Goal: Information Seeking & Learning: Learn about a topic

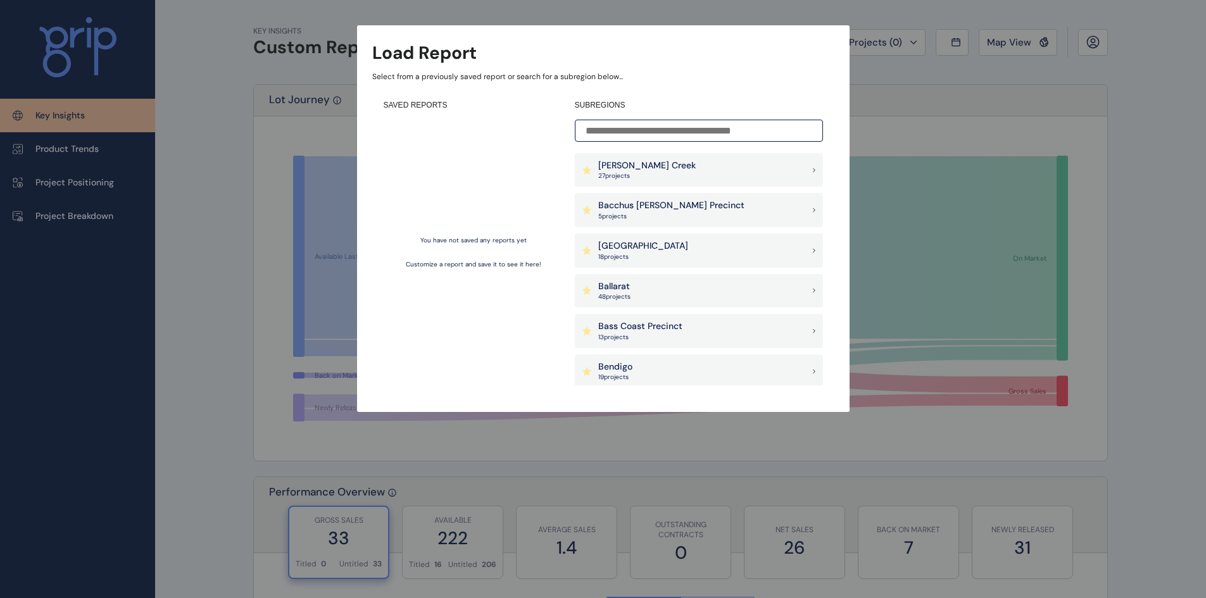
click at [899, 310] on div "Load Report Select from a previously saved report or search for a subregion bel…" at bounding box center [603, 193] width 1206 height 387
click at [520, 484] on div at bounding box center [603, 299] width 1206 height 598
click at [510, 488] on div at bounding box center [603, 299] width 1206 height 598
drag, startPoint x: 229, startPoint y: 230, endPoint x: 271, endPoint y: 113, distance: 124.4
click at [230, 229] on div "Load Report Select from a previously saved report or search for a subregion bel…" at bounding box center [603, 193] width 1206 height 387
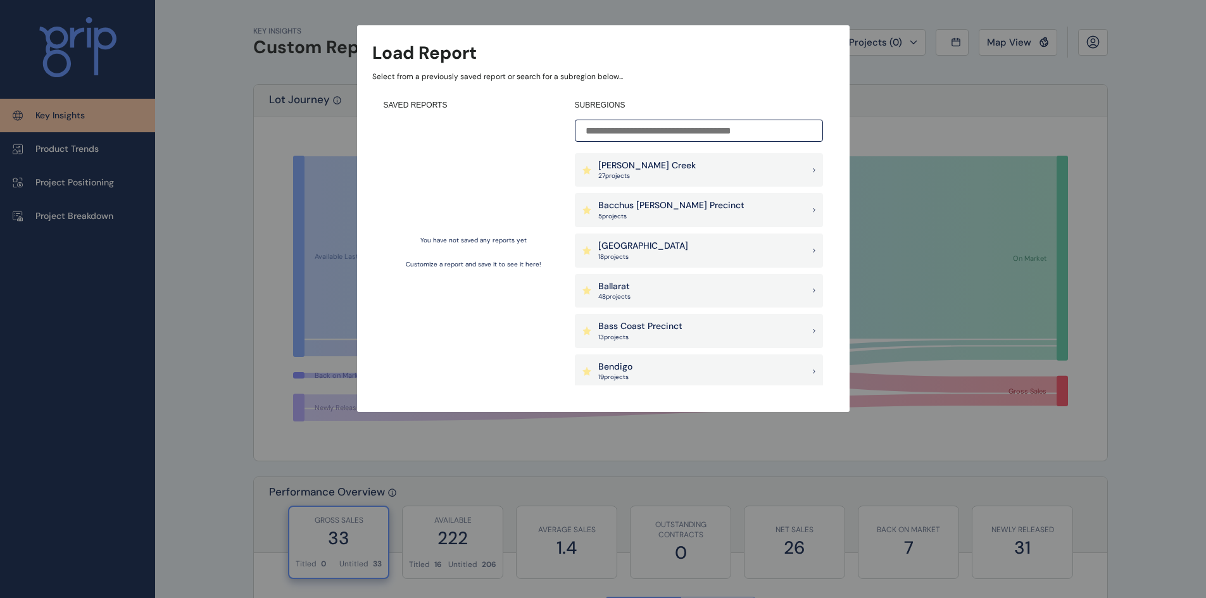
click at [303, 91] on div "Load Report Select from a previously saved report or search for a subregion bel…" at bounding box center [603, 193] width 1206 height 387
click at [648, 131] on input at bounding box center [699, 131] width 248 height 22
click at [506, 181] on div "You have not saved any reports yet Customize a report and save it to see it her…" at bounding box center [474, 253] width 180 height 266
drag, startPoint x: 980, startPoint y: 257, endPoint x: 870, endPoint y: 203, distance: 122.1
click at [980, 255] on div "Load Report Select from a previously saved report or search for a subregion bel…" at bounding box center [603, 193] width 1206 height 387
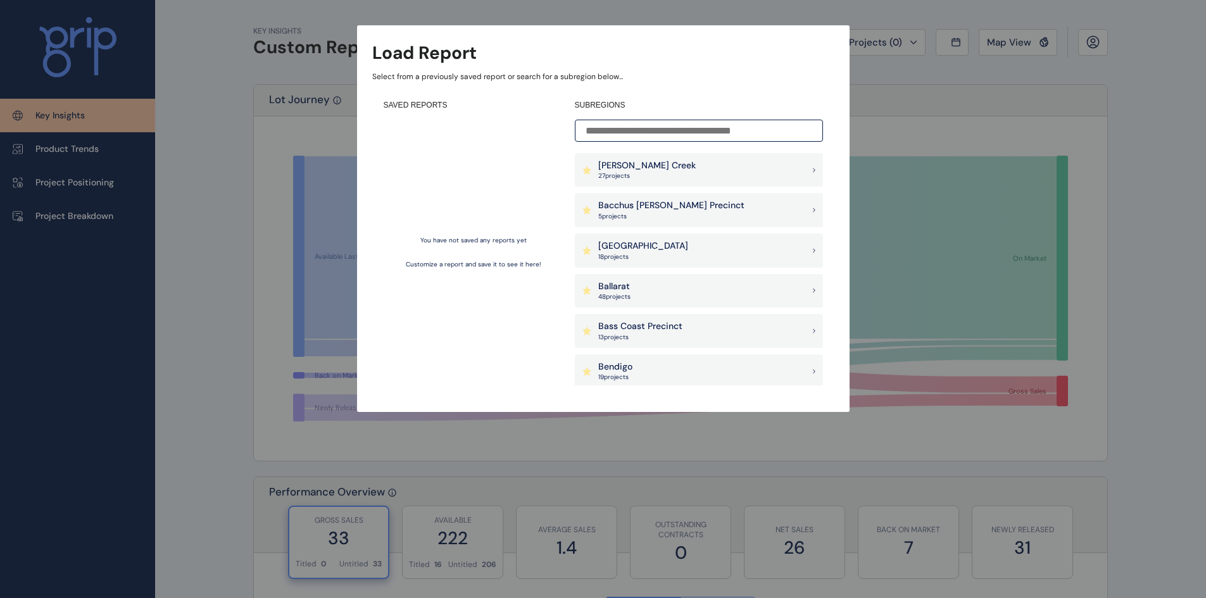
click at [678, 166] on div "[PERSON_NAME] Creek 27 project s" at bounding box center [699, 170] width 248 height 34
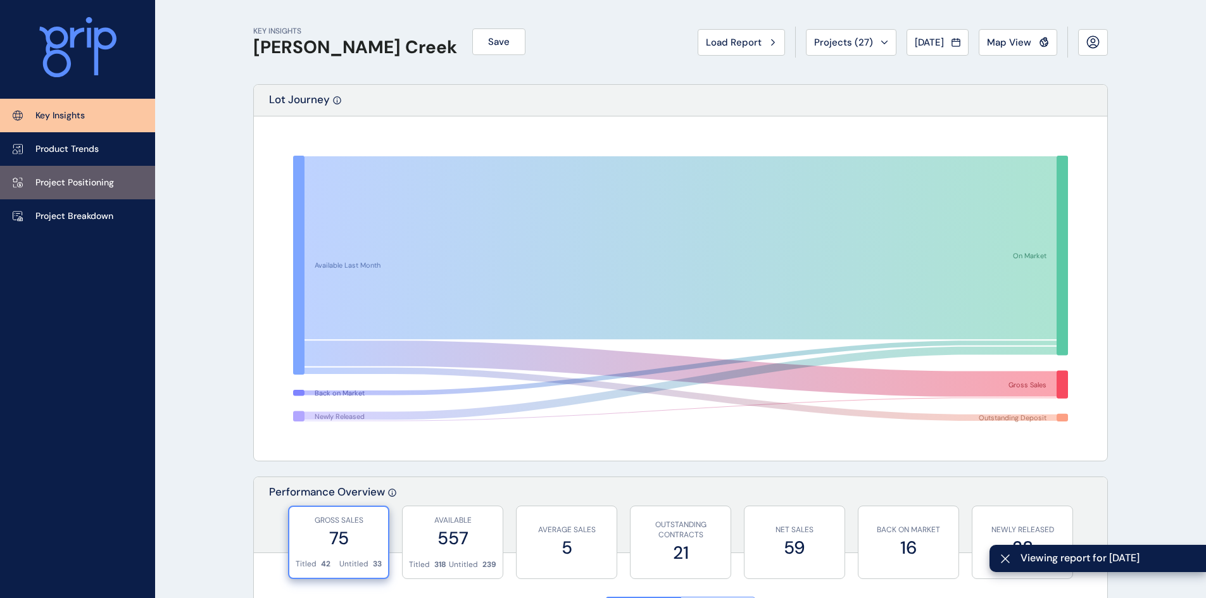
click at [44, 187] on p "Project Positioning" at bounding box center [74, 183] width 79 height 13
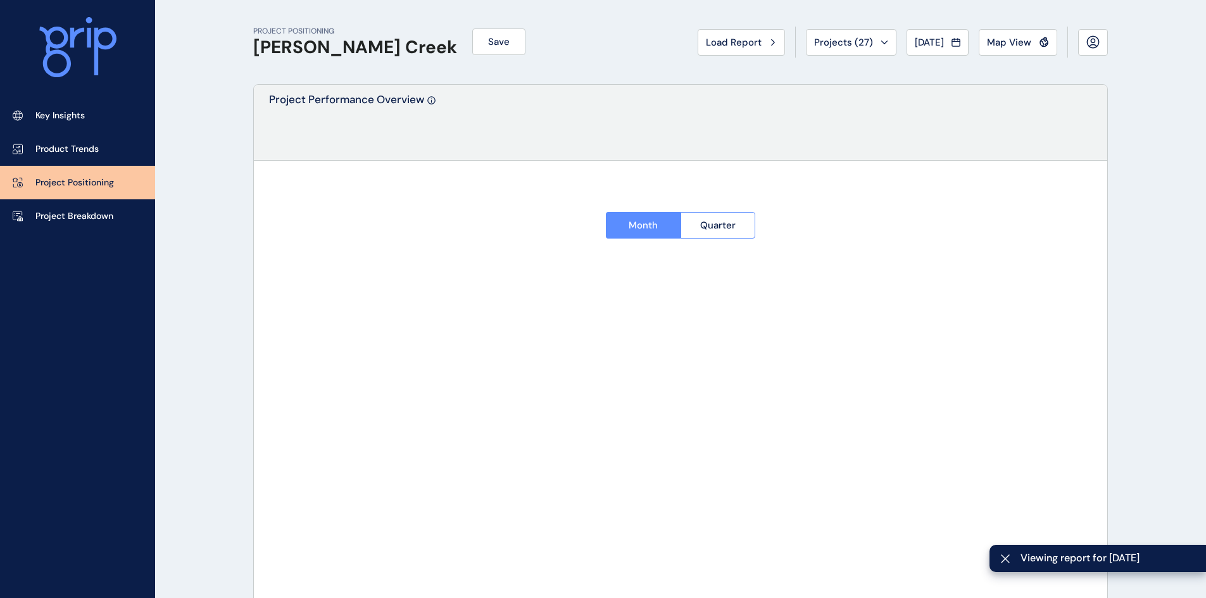
type input "*******"
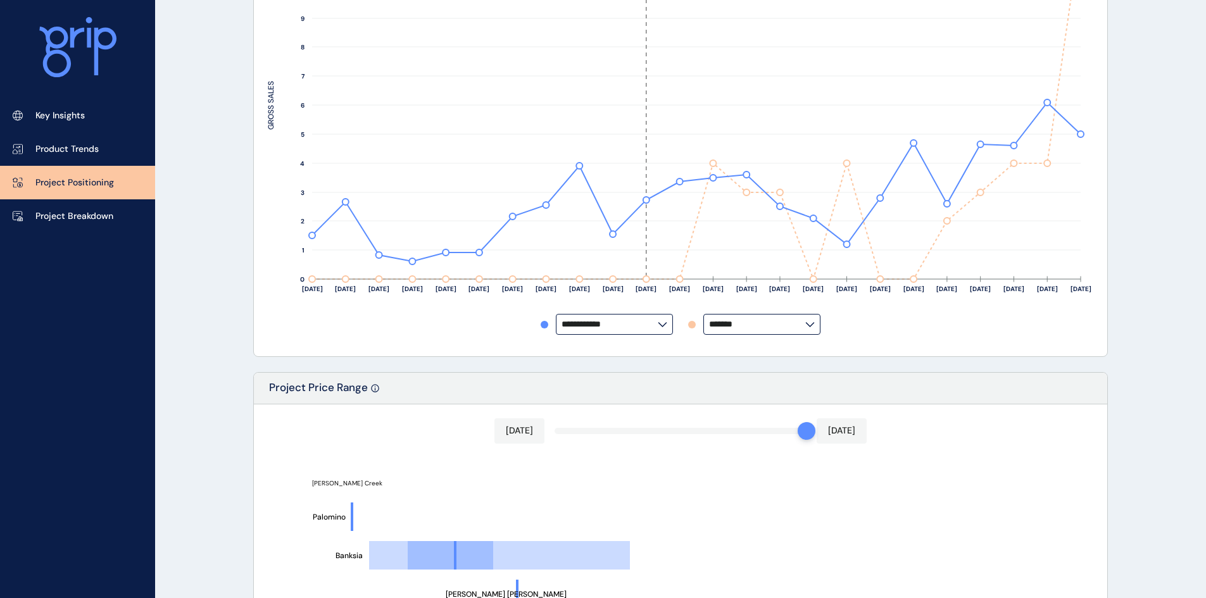
scroll to position [570, 0]
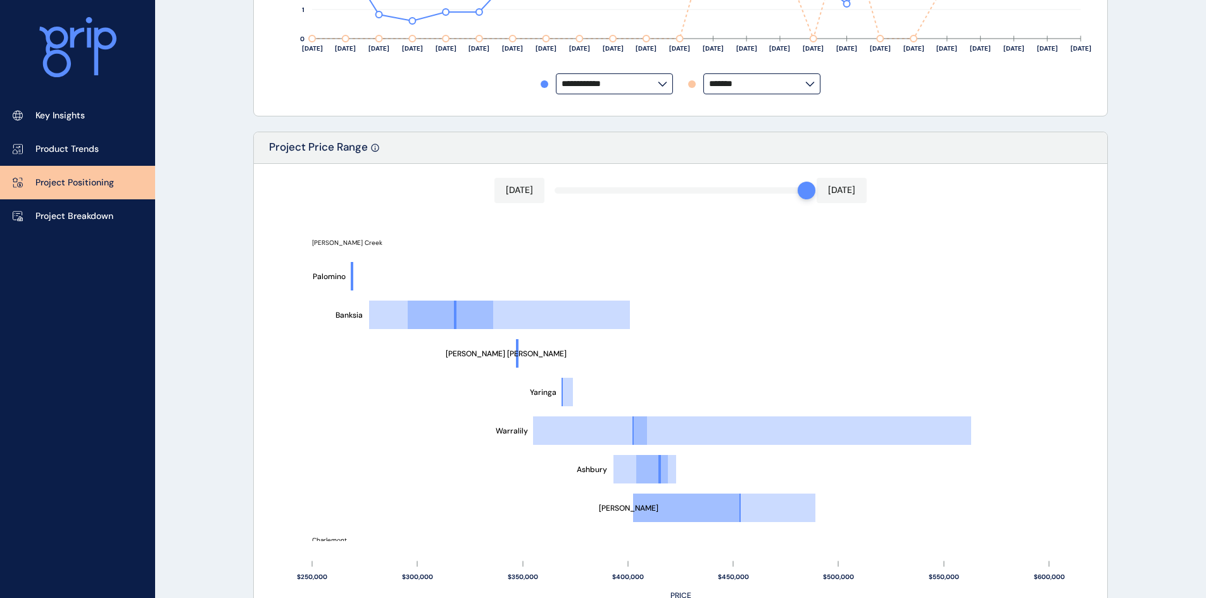
click at [220, 303] on div "PROJECT POSITIONING [PERSON_NAME] Creek Save Load Report Projects ( 27 ) [DATE]…" at bounding box center [603, 306] width 1206 height 1753
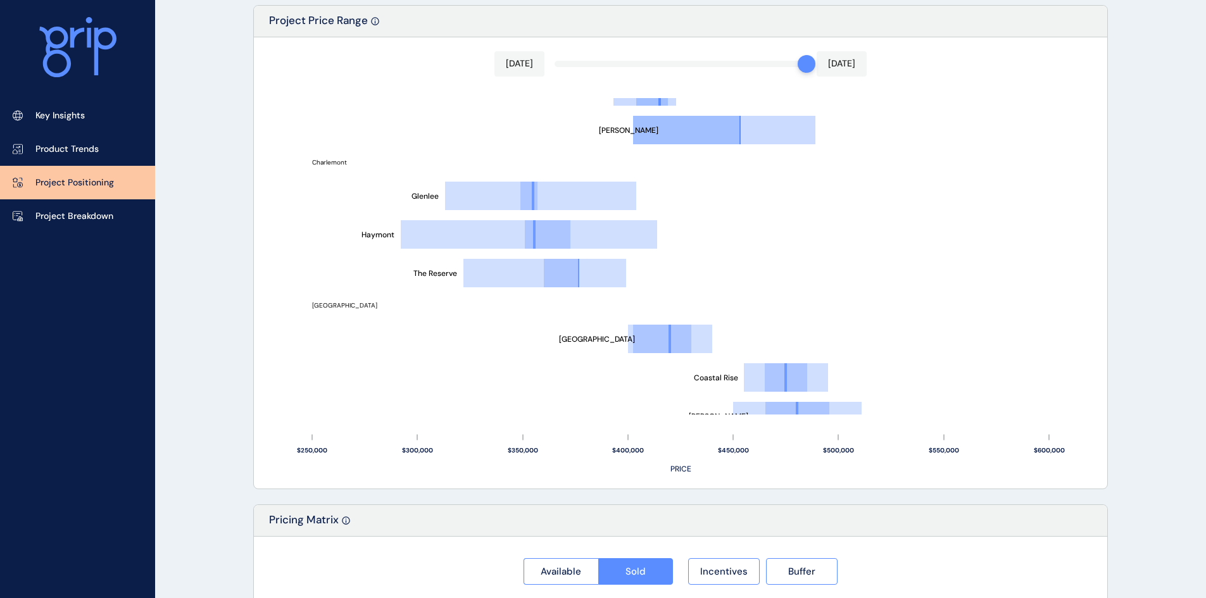
scroll to position [253, 0]
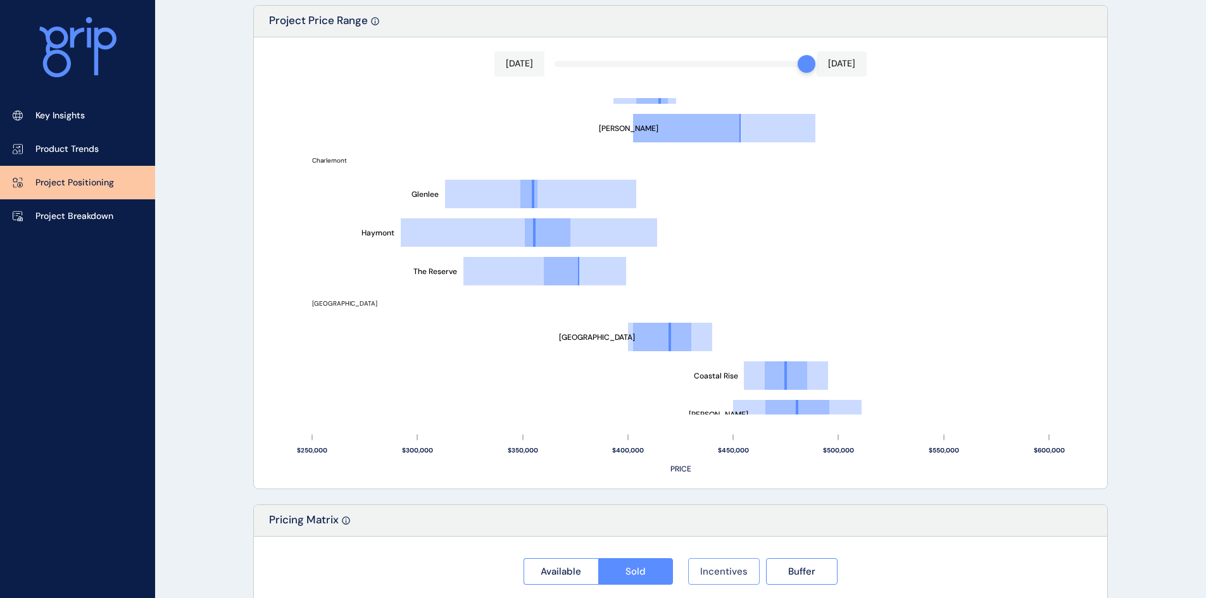
click at [738, 579] on button "Incentives" at bounding box center [724, 572] width 72 height 27
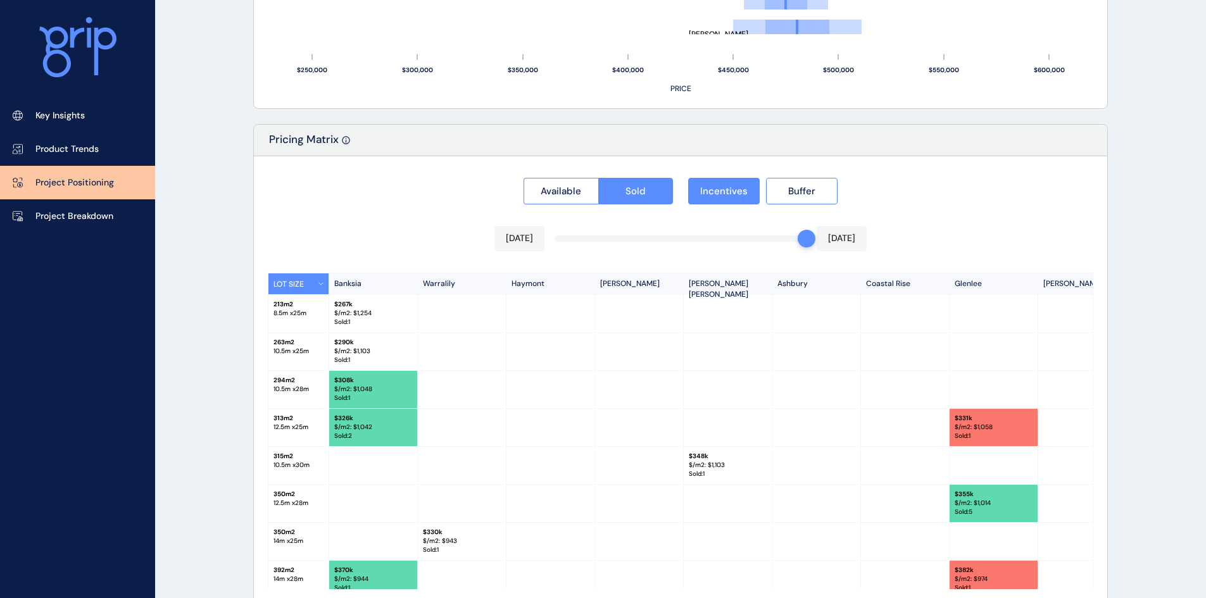
scroll to position [1140, 0]
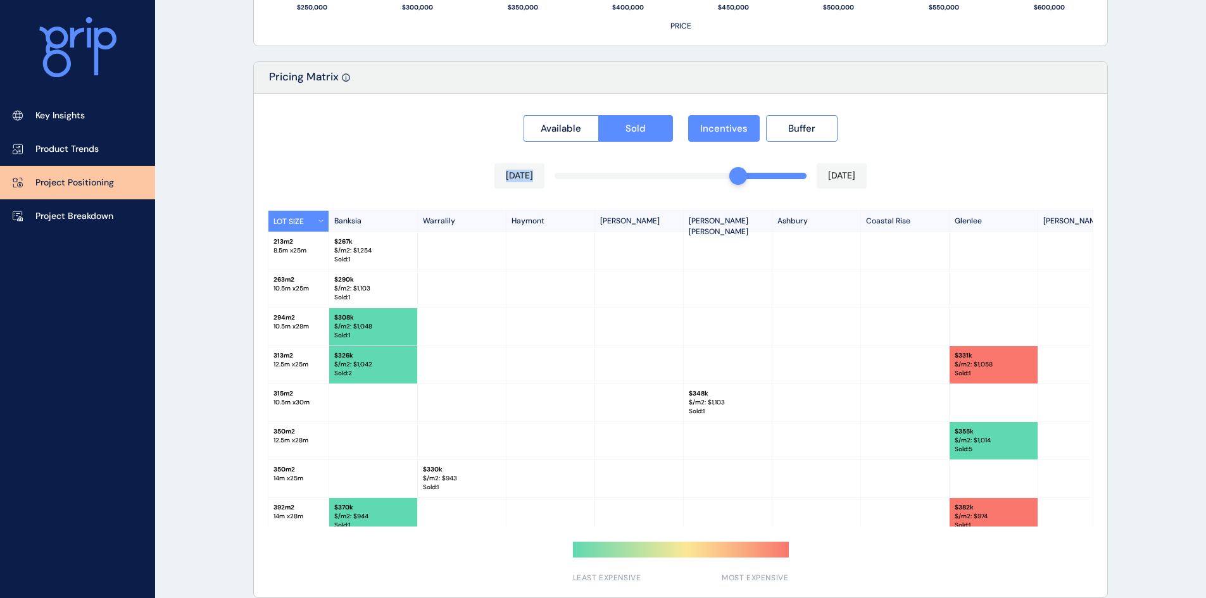
drag, startPoint x: 805, startPoint y: 182, endPoint x: 730, endPoint y: 182, distance: 74.7
click at [730, 182] on div "Available Sold Incentives Buffer [DATE] [DATE] LOT SIZE Banksia Warralily Haymo…" at bounding box center [681, 346] width 854 height 504
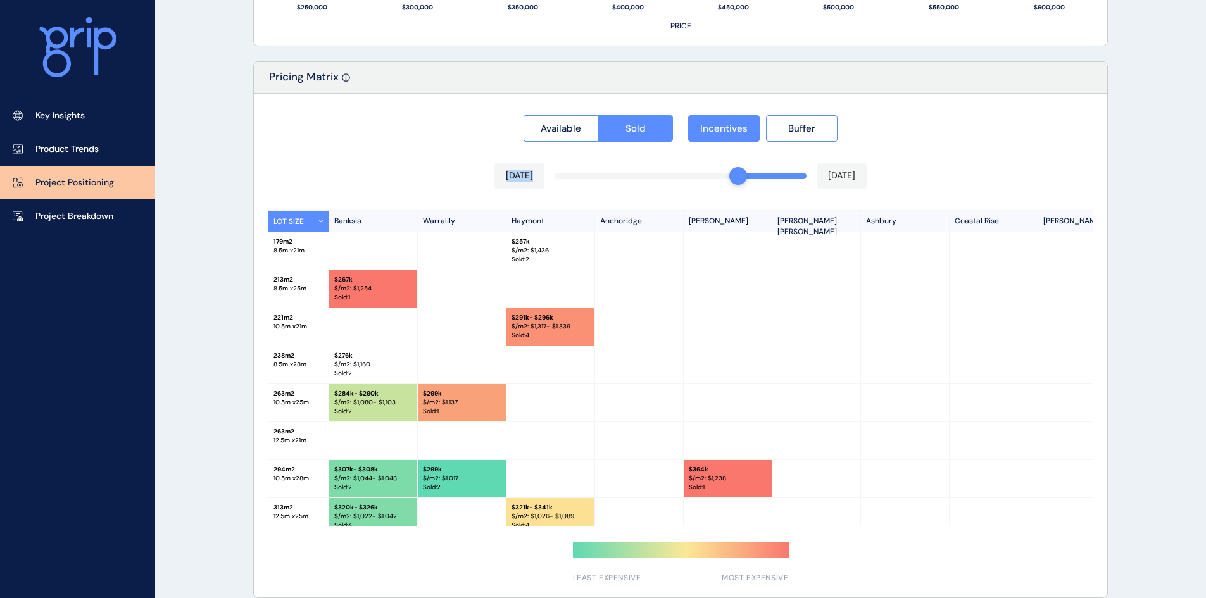
drag, startPoint x: 733, startPoint y: 174, endPoint x: 695, endPoint y: 186, distance: 40.5
click at [695, 186] on div "[DATE] [DATE]" at bounding box center [681, 175] width 372 height 25
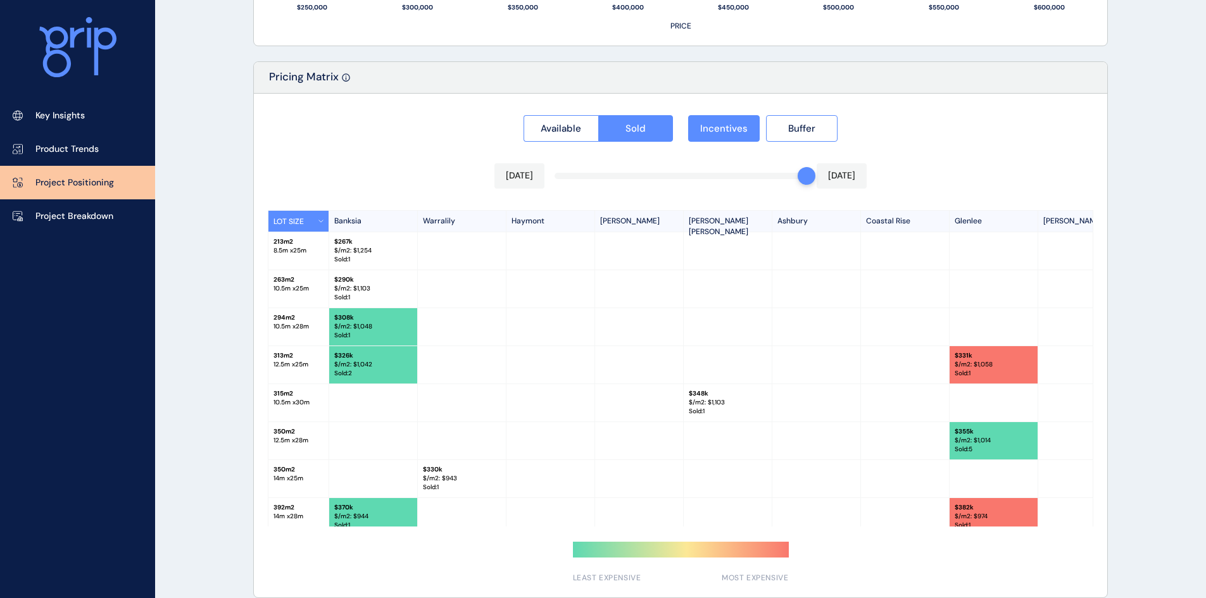
click at [965, 165] on div "Available Sold Incentives Buffer [DATE] [DATE] LOT SIZE Banksia Warralily Haymo…" at bounding box center [681, 346] width 854 height 504
click at [801, 132] on span "Buffer" at bounding box center [801, 128] width 27 height 13
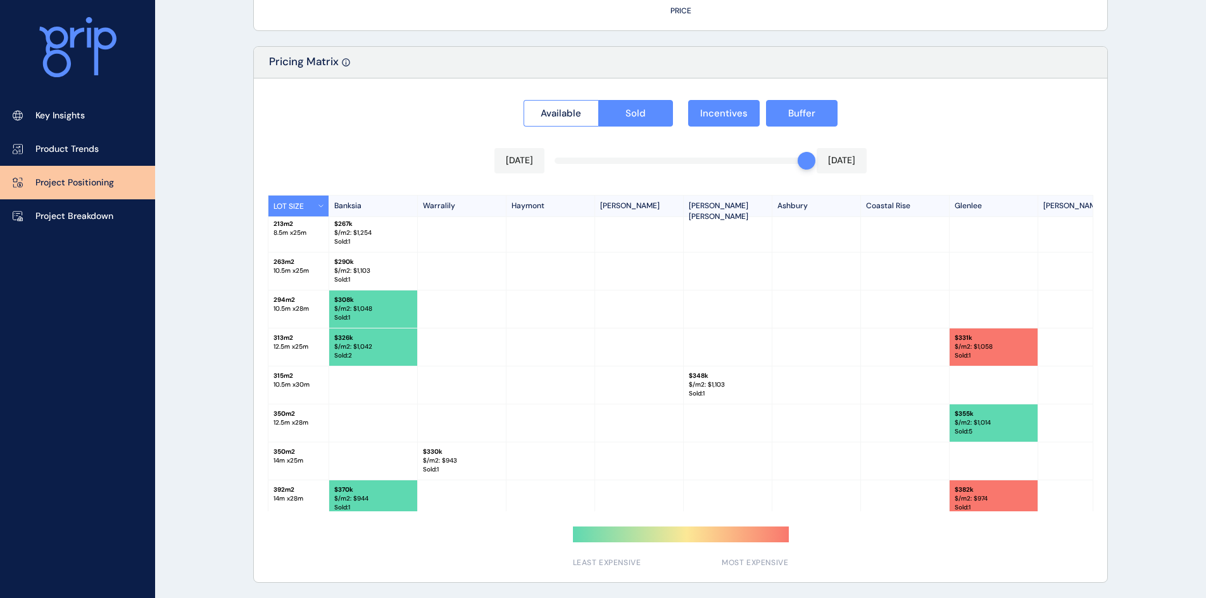
scroll to position [0, 0]
click at [553, 121] on button "Available" at bounding box center [561, 113] width 75 height 27
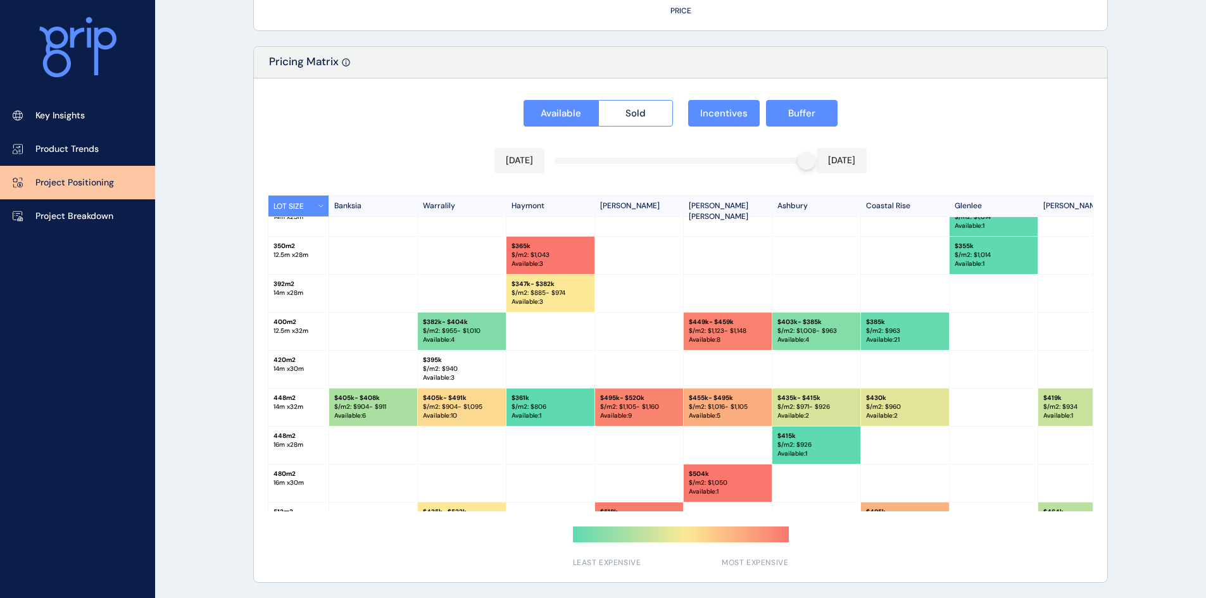
scroll to position [140, 0]
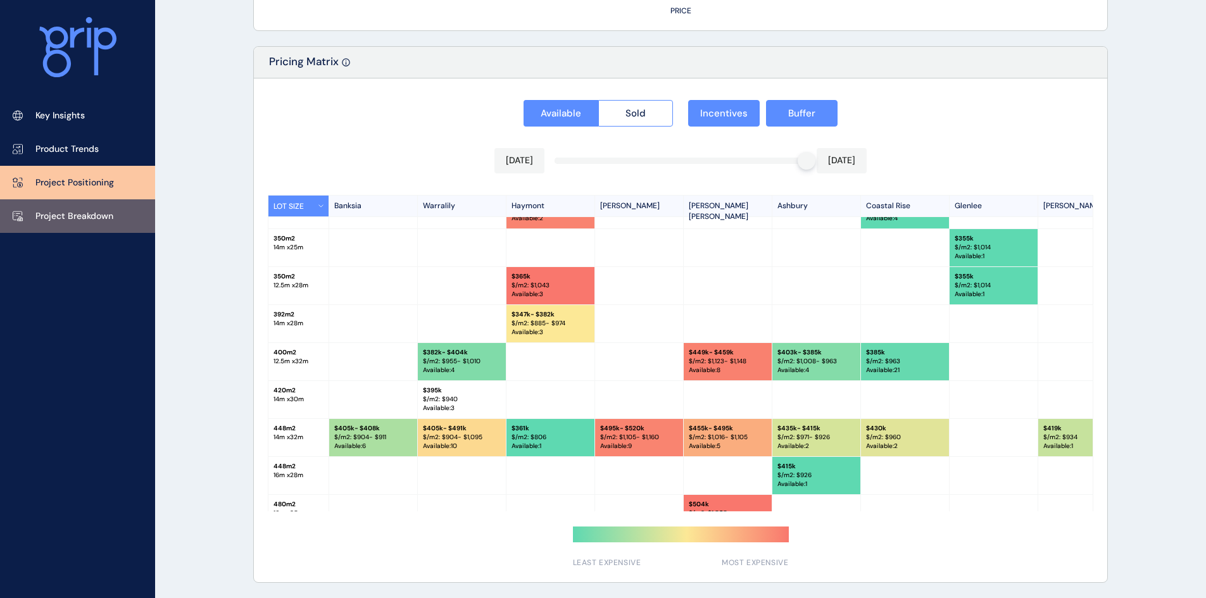
click at [98, 222] on p "Project Breakdown" at bounding box center [74, 216] width 78 height 13
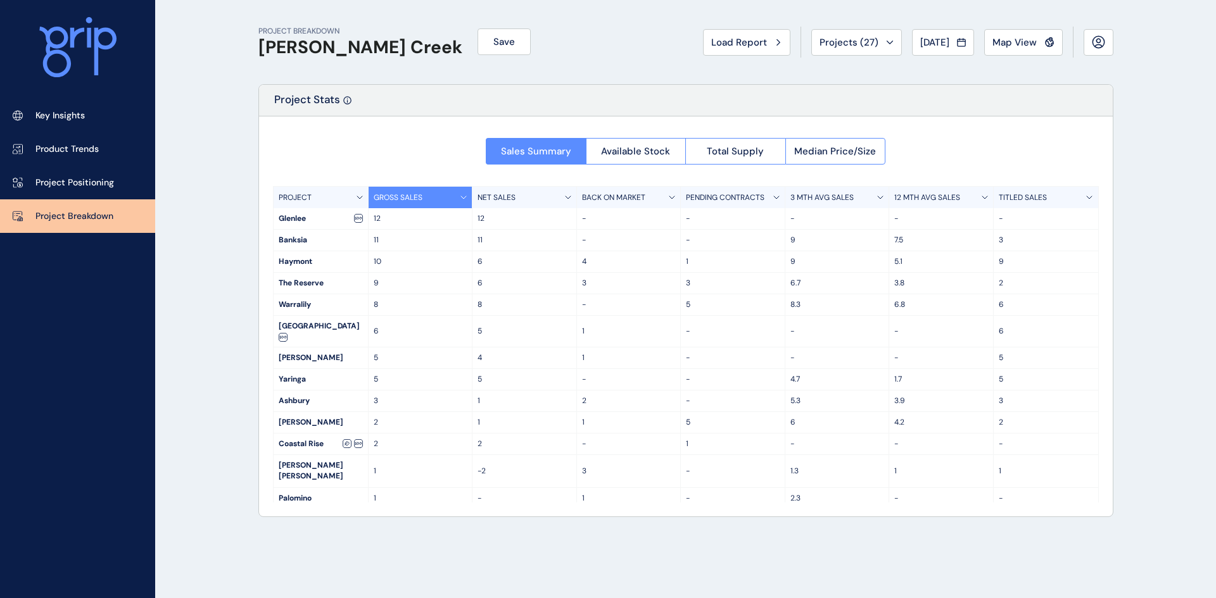
click at [776, 198] on icon at bounding box center [776, 197] width 5 height 3
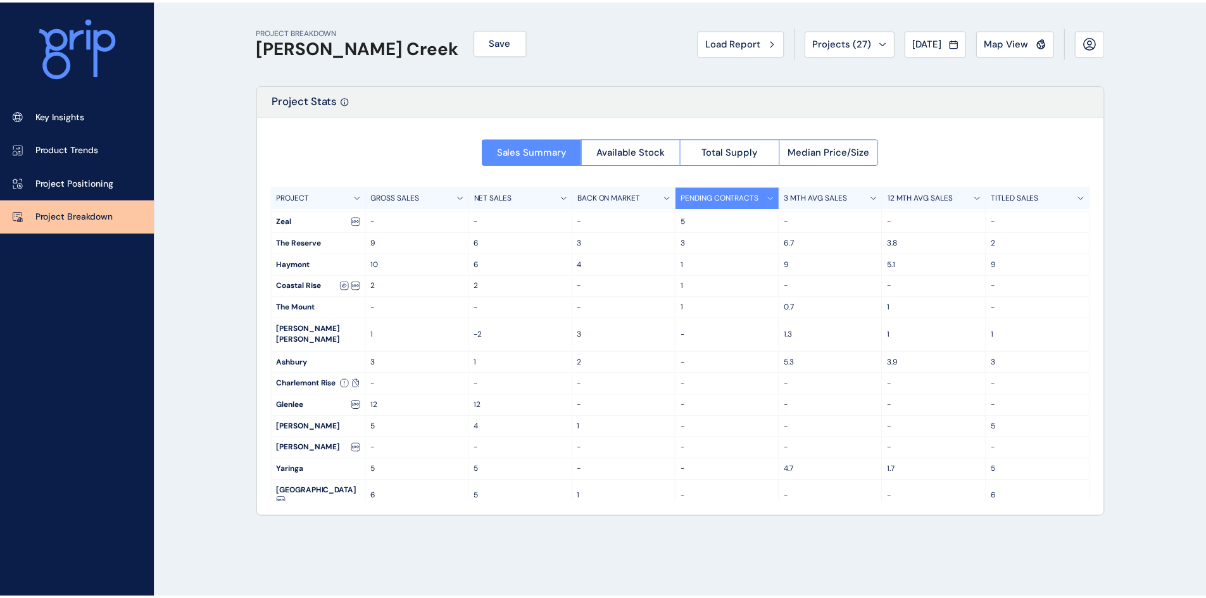
scroll to position [63, 0]
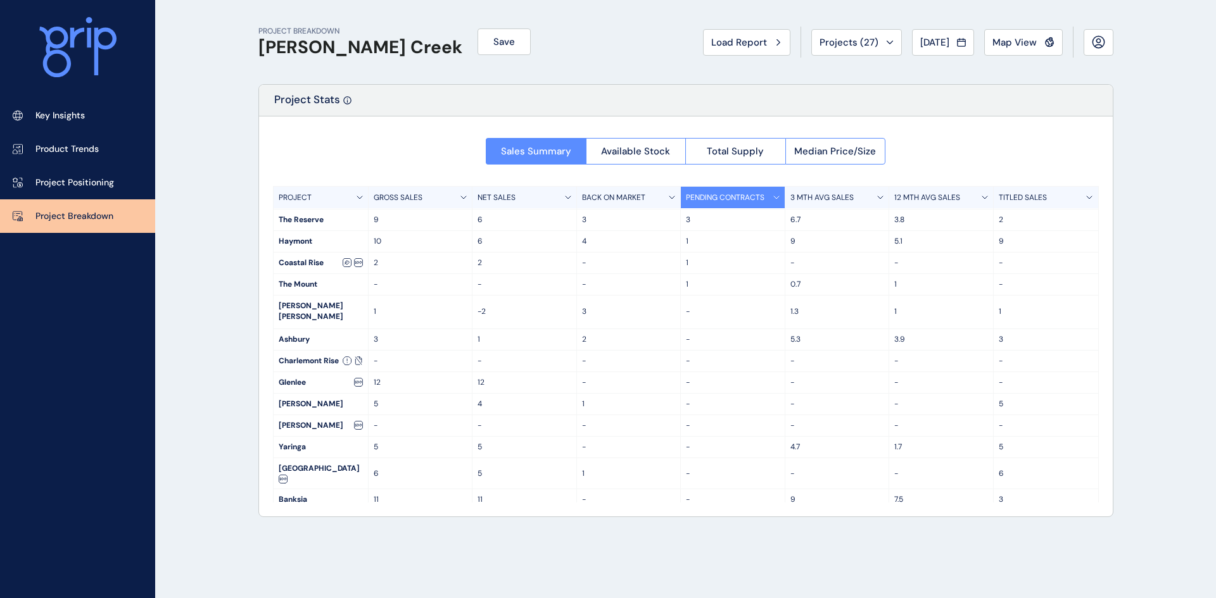
click at [627, 194] on p "BACK ON MARKET" at bounding box center [613, 198] width 63 height 11
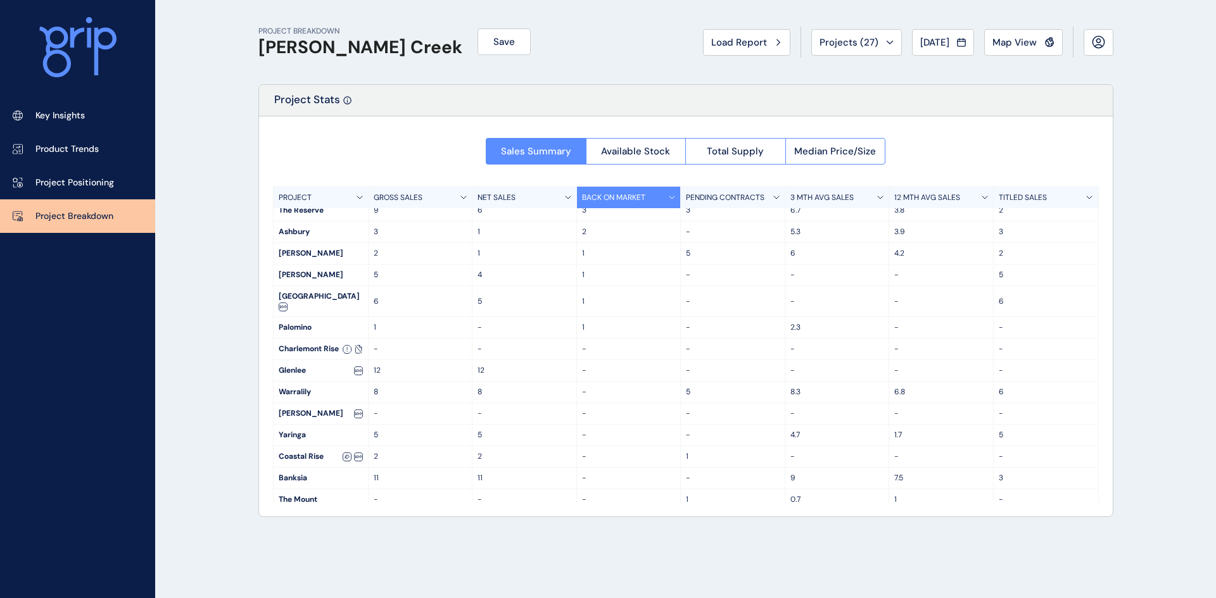
click at [412, 206] on div "GROSS SALES" at bounding box center [421, 198] width 104 height 22
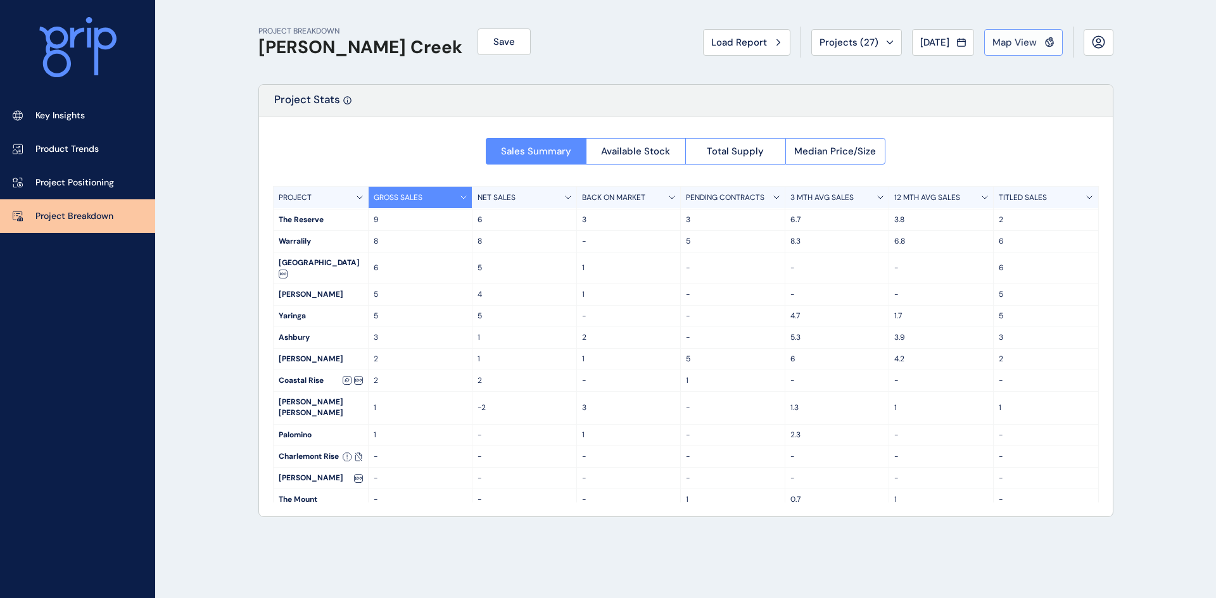
click at [1043, 34] on button "Map View" at bounding box center [1023, 42] width 79 height 27
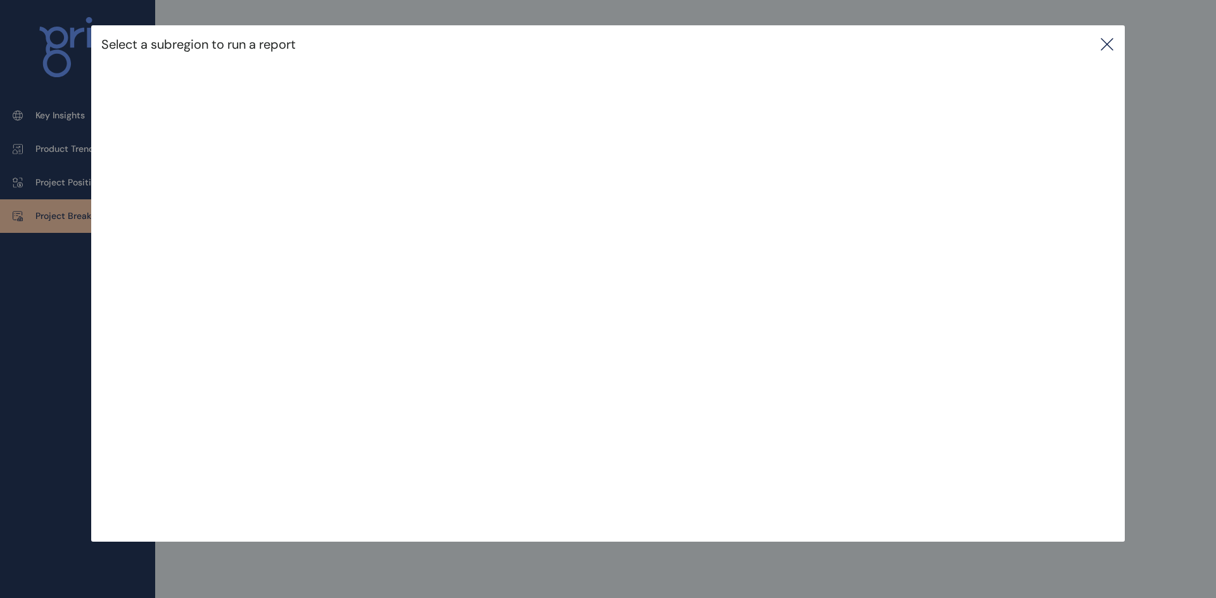
click at [60, 264] on div "Select a subregion to run a report" at bounding box center [608, 258] width 1216 height 517
click at [1107, 46] on icon at bounding box center [1106, 44] width 15 height 15
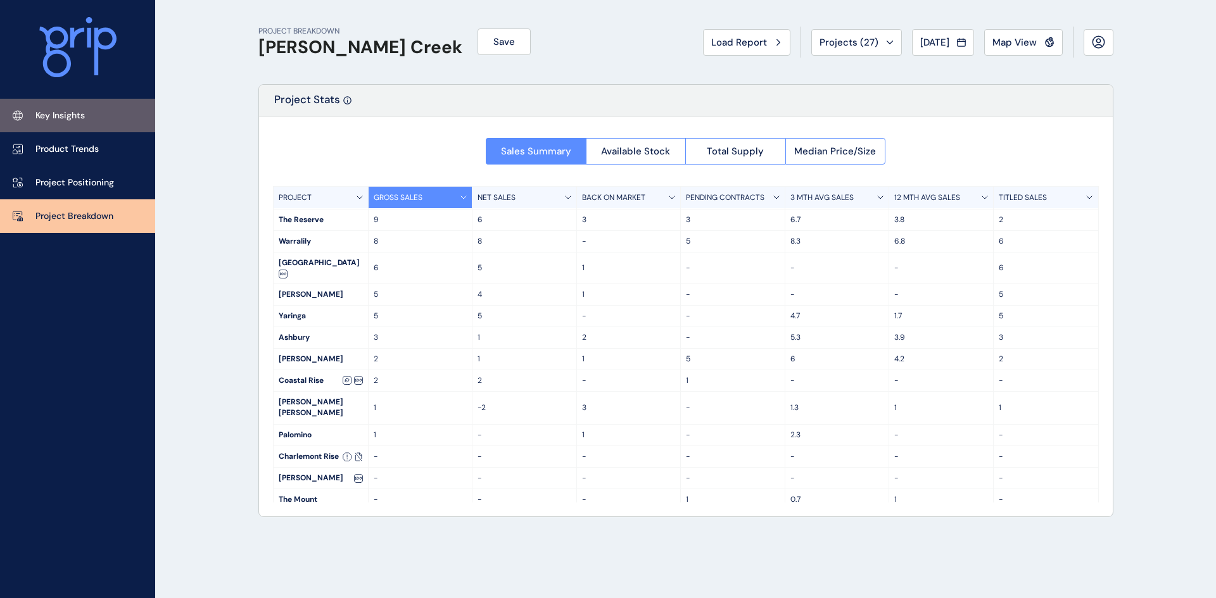
click at [63, 113] on p "Key Insights" at bounding box center [59, 116] width 49 height 13
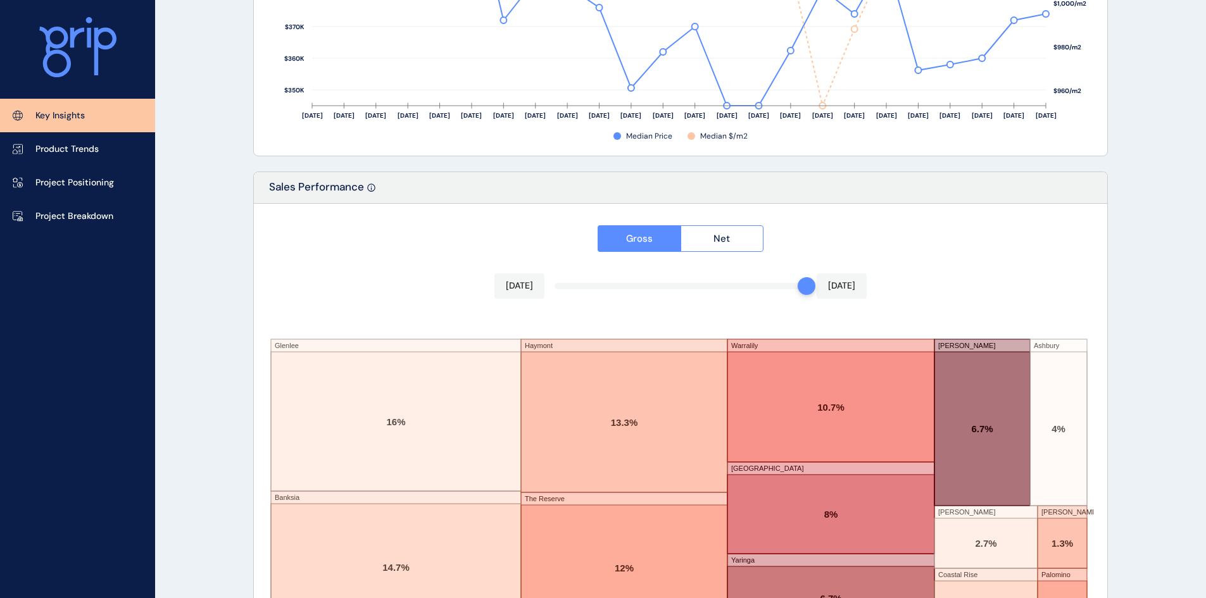
scroll to position [2067, 0]
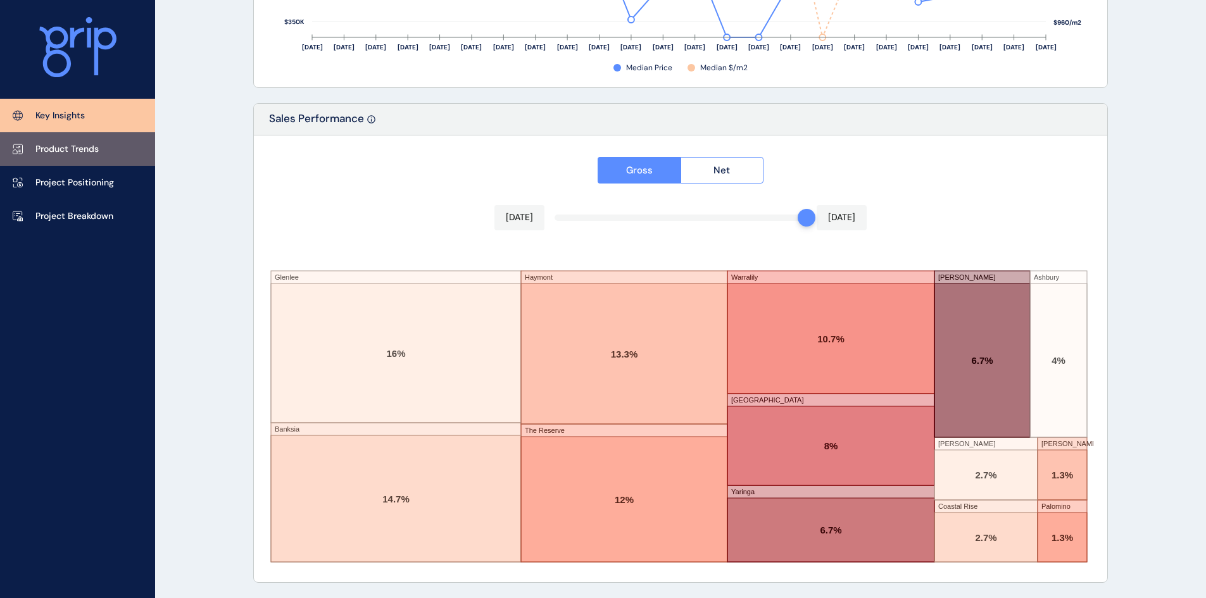
click at [72, 142] on link "Product Trends" at bounding box center [77, 149] width 155 height 34
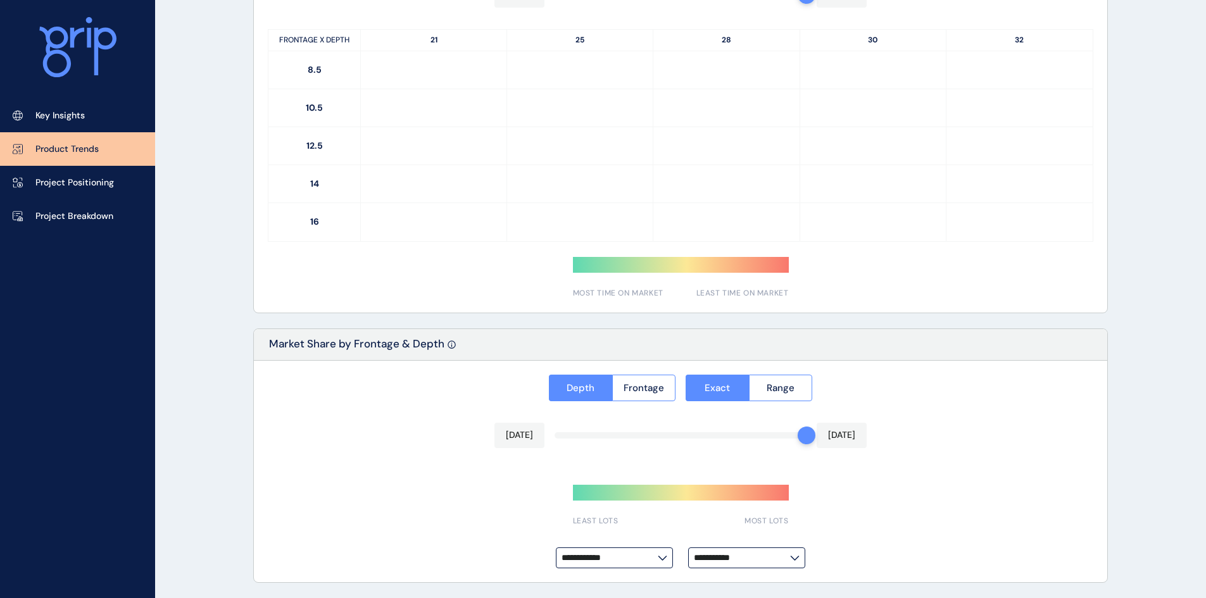
type input "**********"
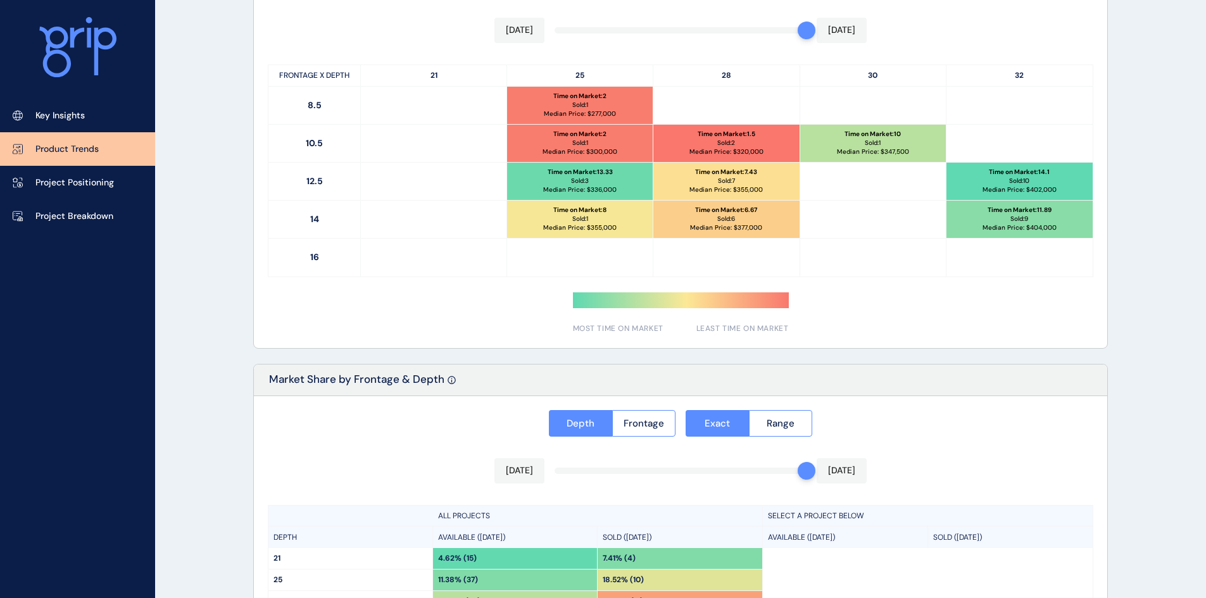
scroll to position [693, 0]
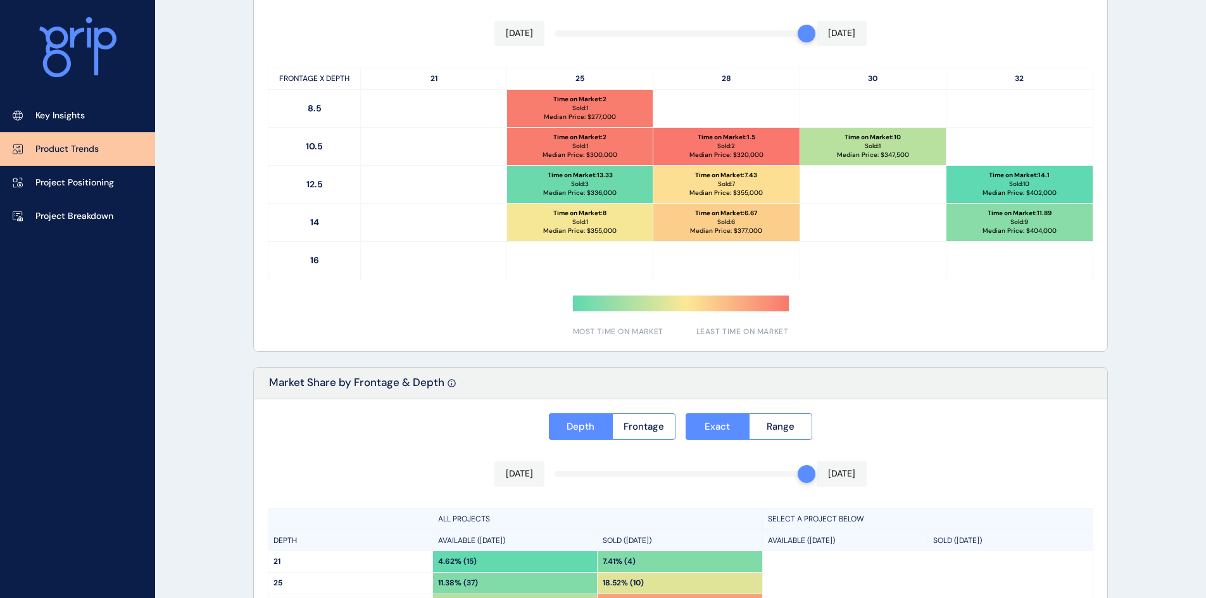
click at [705, 225] on div "Time on Market : 6.67 Sold: 6 Median Price: $ 377,000" at bounding box center [726, 222] width 146 height 37
click at [612, 210] on div "Time on Market : 8 Sold: 1 Median Price: $ 355,000" at bounding box center [580, 222] width 146 height 37
drag, startPoint x: 619, startPoint y: 170, endPoint x: 759, endPoint y: 170, distance: 139.3
click at [620, 170] on div "Time on Market : 13.33 Sold: 3 Median Price: $ 336,000" at bounding box center [580, 184] width 146 height 37
click at [759, 170] on div "Time on Market : 7.43 Sold: 7 Median Price: $ 355,000" at bounding box center [726, 184] width 146 height 37
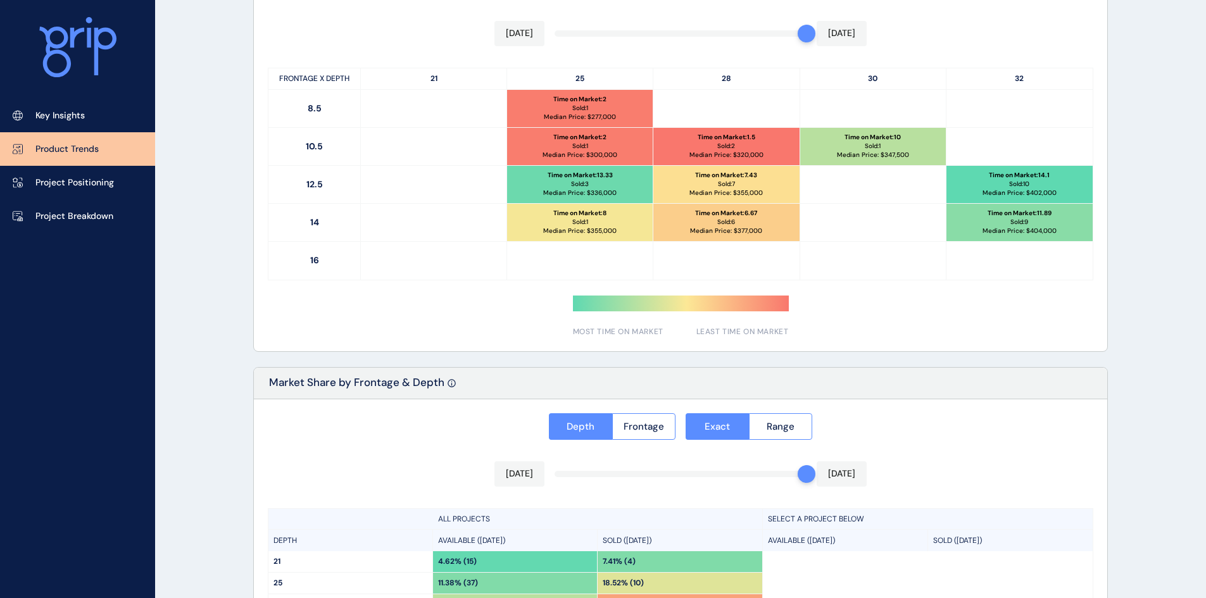
drag, startPoint x: 750, startPoint y: 151, endPoint x: 618, endPoint y: 153, distance: 132.4
click at [750, 151] on p "Median Price: $ 320,000" at bounding box center [727, 155] width 74 height 9
click at [612, 151] on p "Median Price: $ 300,000" at bounding box center [580, 155] width 75 height 9
click at [603, 121] on p "Median Price: $ 277,000" at bounding box center [580, 117] width 72 height 9
drag, startPoint x: 866, startPoint y: 144, endPoint x: 989, endPoint y: 172, distance: 126.0
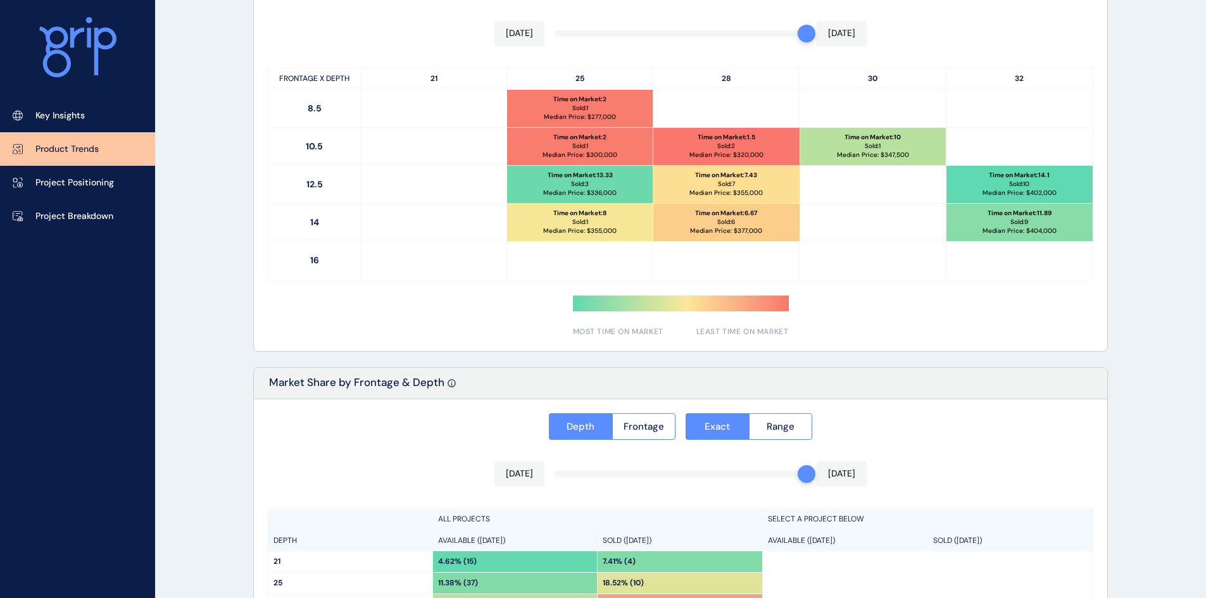
click at [869, 144] on p "Sold: 1" at bounding box center [873, 146] width 16 height 9
click at [1001, 192] on p "Median Price: $ 402,000" at bounding box center [1020, 193] width 74 height 9
drag, startPoint x: 1002, startPoint y: 241, endPoint x: 990, endPoint y: 248, distance: 13.9
click at [997, 246] on div "FRONTAGE X DEPTH 21 25 28 30 32 8.5 Time on Market : 2 Sold: 1 Median Price: $ …" at bounding box center [681, 174] width 826 height 213
click at [63, 114] on p "Key Insights" at bounding box center [59, 116] width 49 height 13
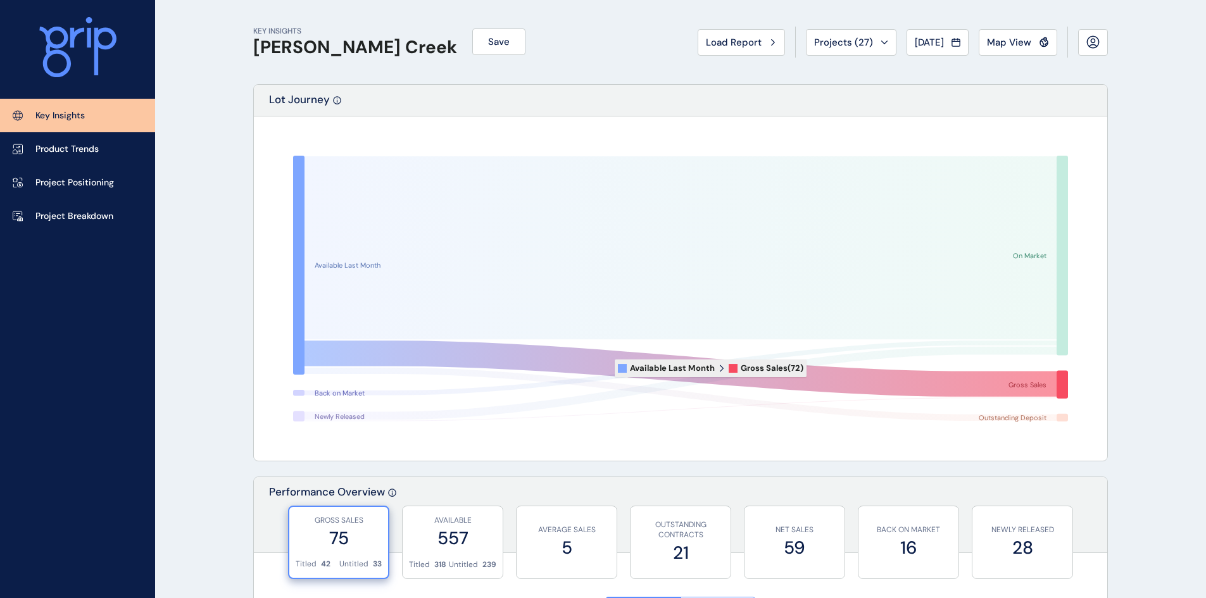
click at [606, 369] on icon at bounding box center [681, 369] width 752 height 56
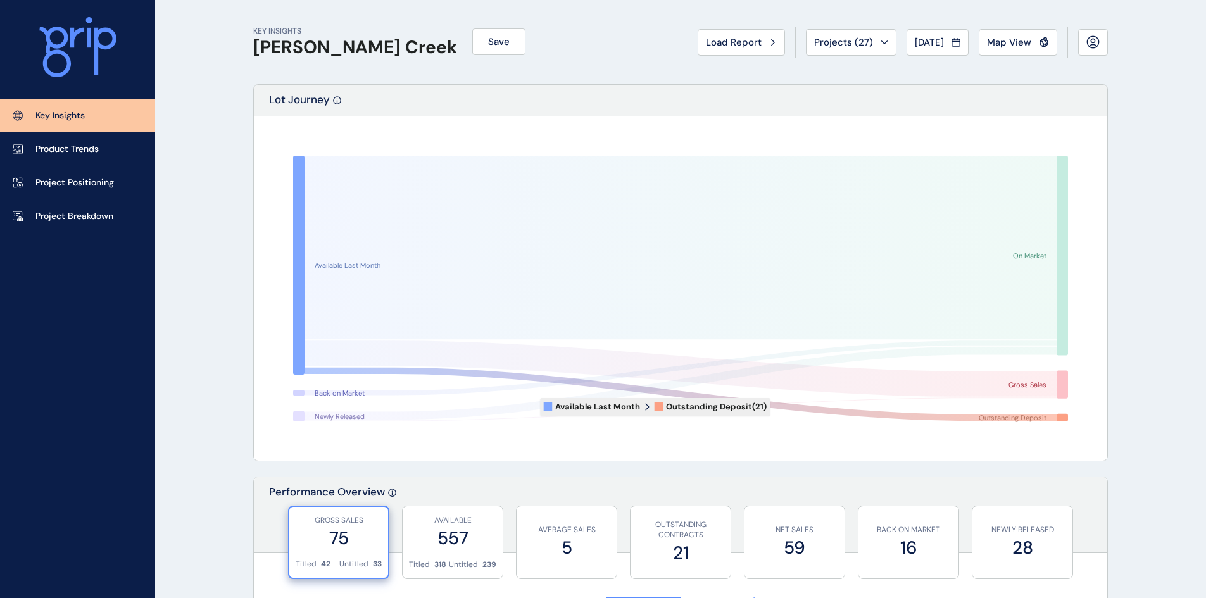
click at [778, 407] on icon at bounding box center [681, 394] width 752 height 53
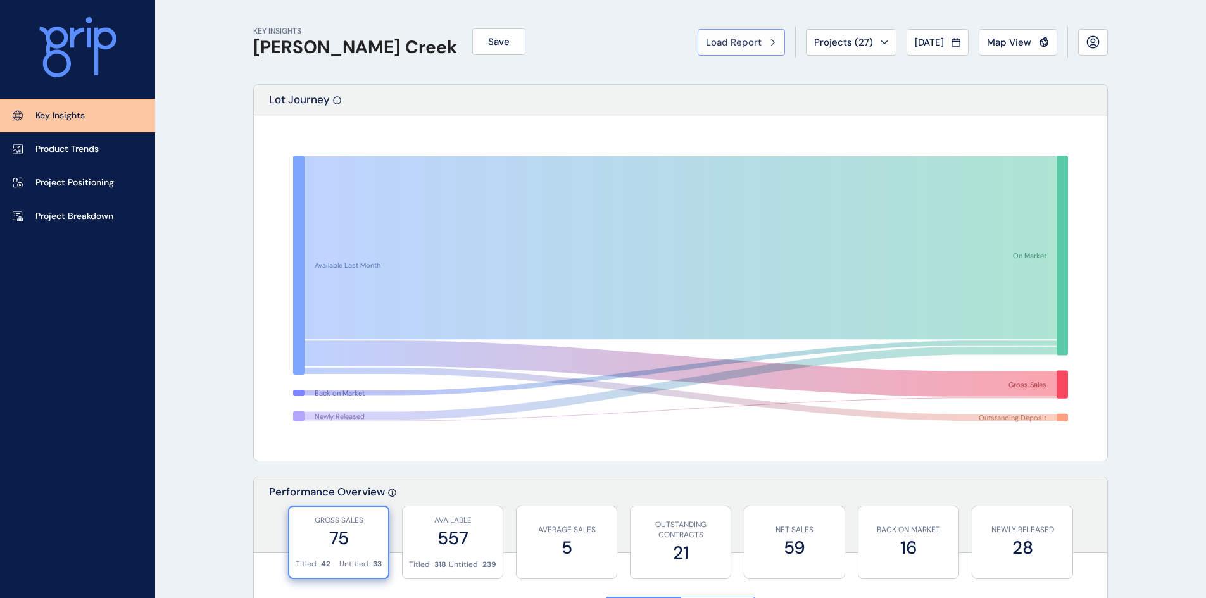
click at [758, 39] on div "Load Report" at bounding box center [741, 42] width 71 height 13
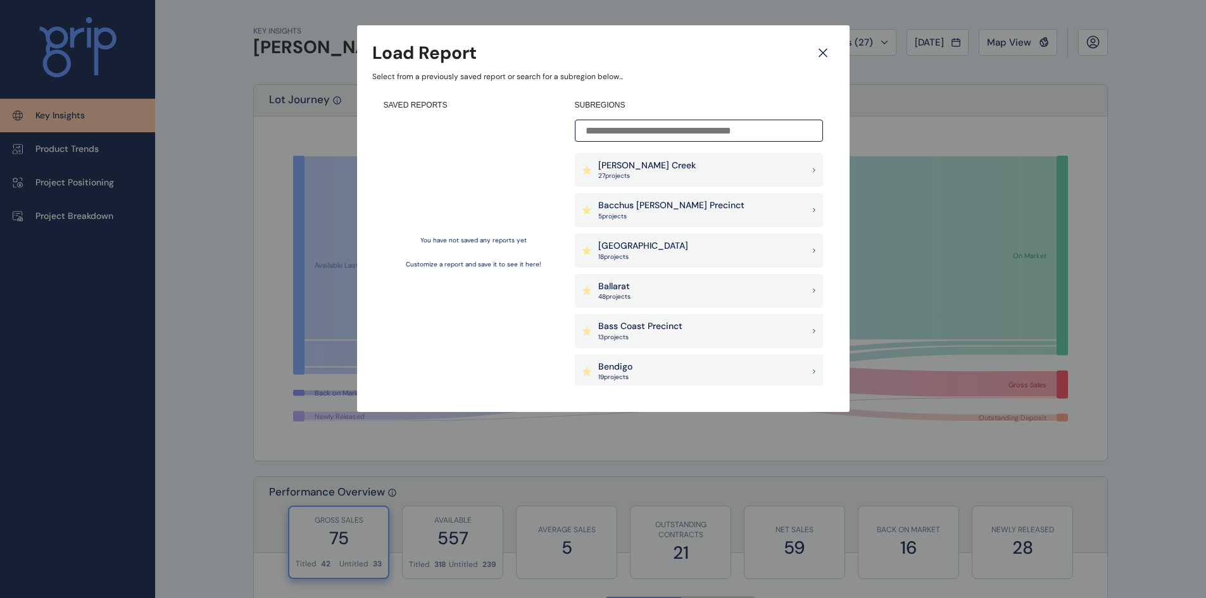
click at [826, 49] on icon at bounding box center [823, 53] width 23 height 22
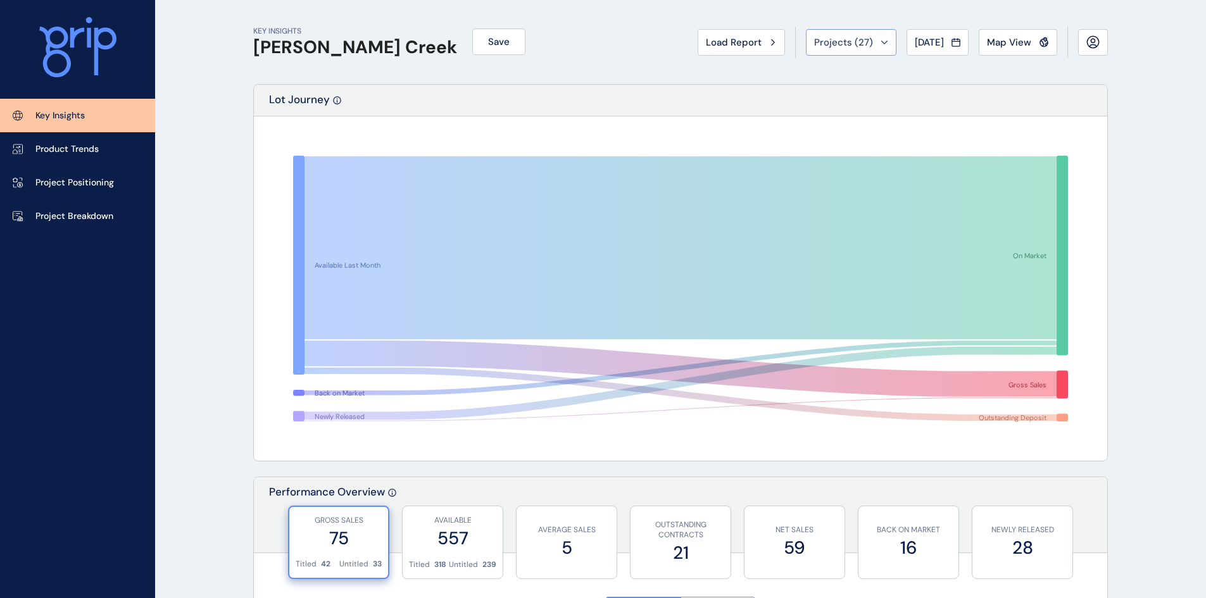
click at [868, 45] on div "Projects ( 27 )" at bounding box center [851, 42] width 74 height 13
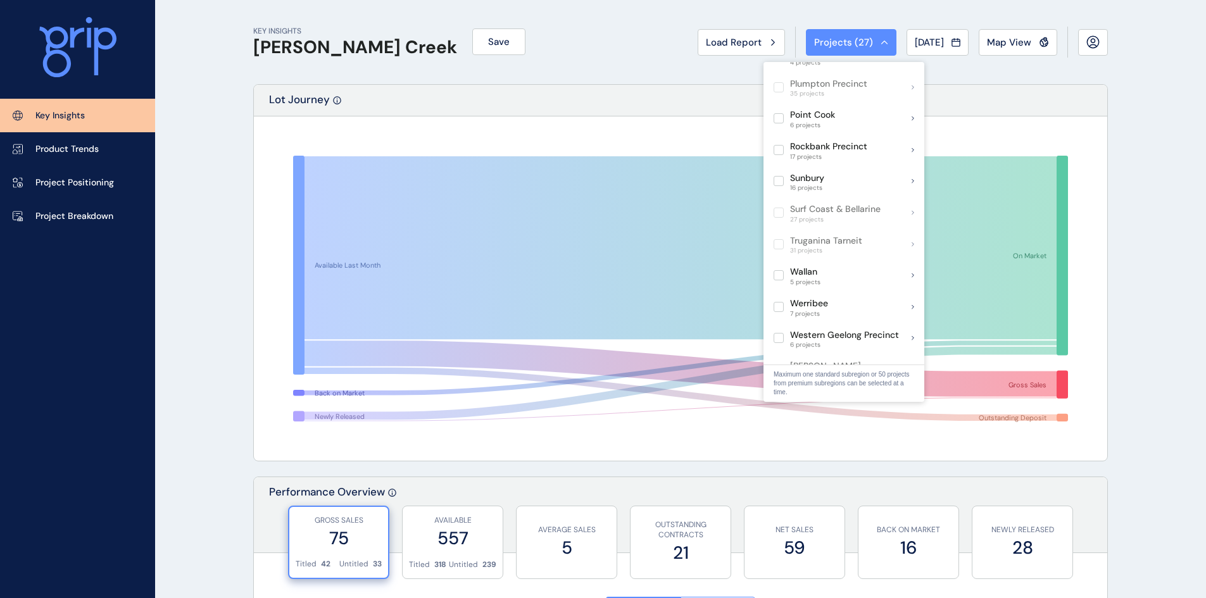
scroll to position [542, 0]
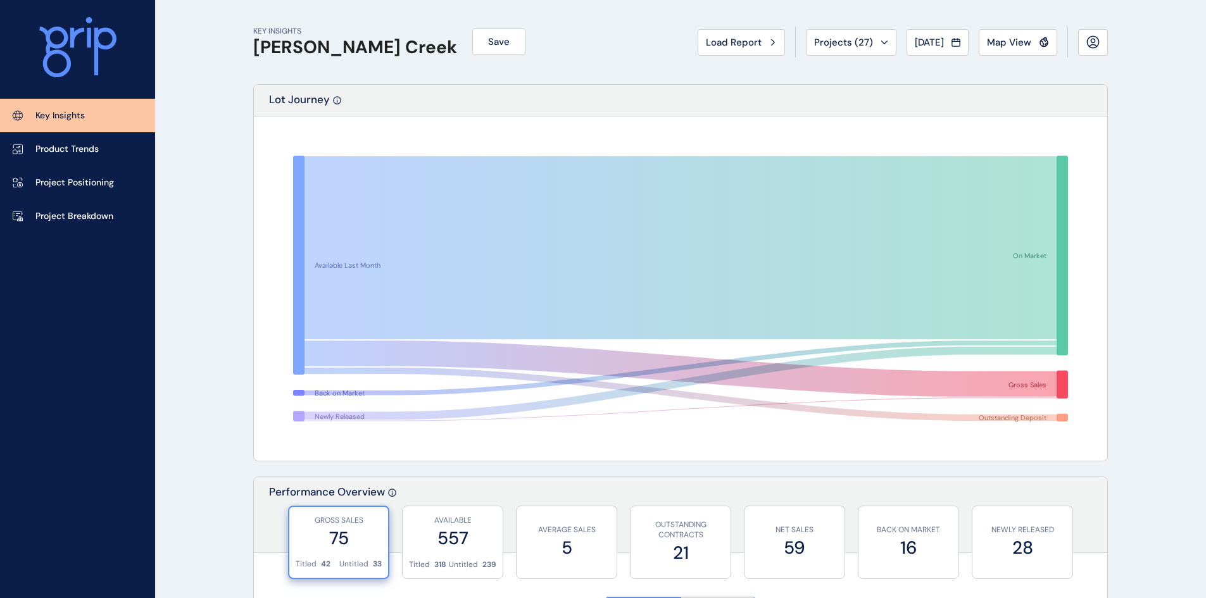
click at [570, 92] on div "Lot Journey" at bounding box center [681, 101] width 854 height 32
click at [52, 142] on link "Product Trends" at bounding box center [77, 149] width 155 height 34
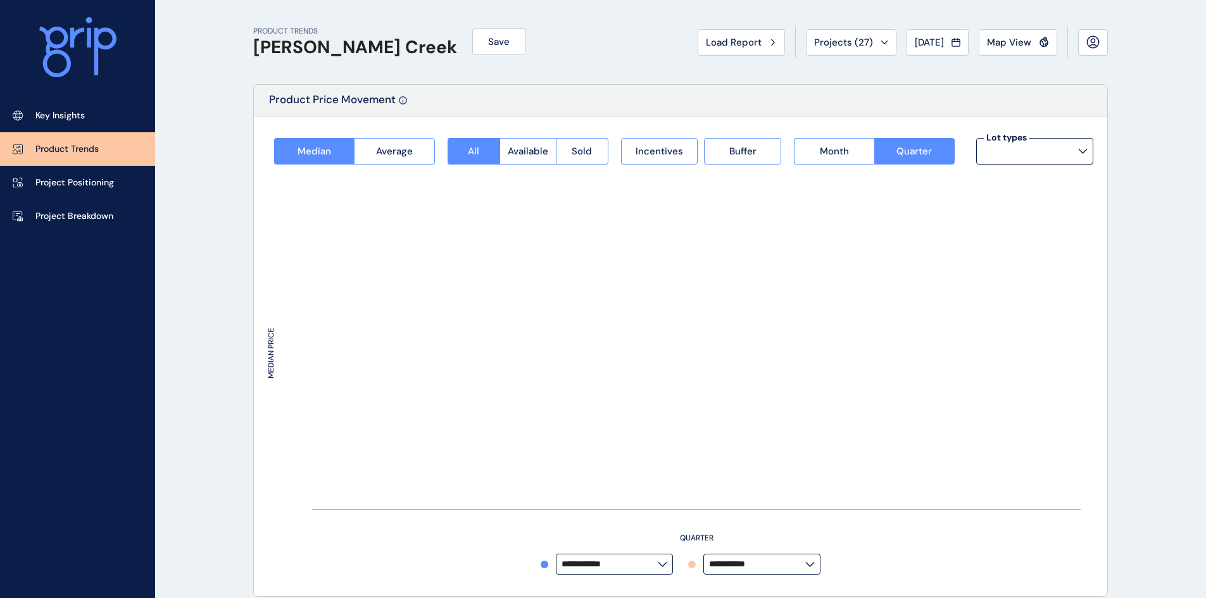
type input "**********"
